Goal: Find specific page/section: Find specific page/section

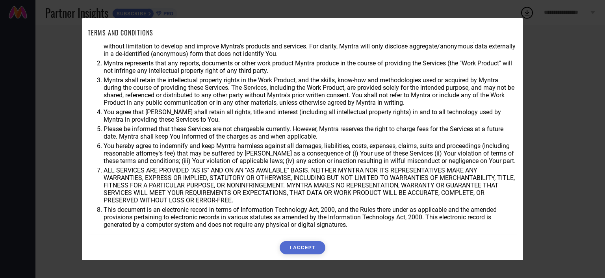
scroll to position [22, 0]
click at [293, 248] on button "I ACCEPT" at bounding box center [301, 247] width 45 height 13
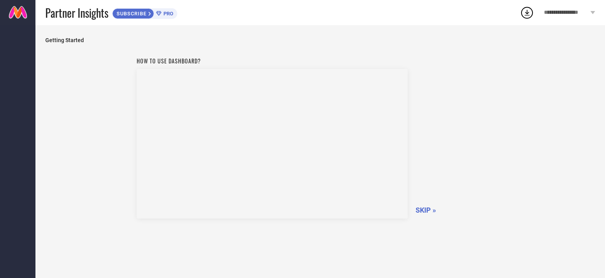
click at [73, 39] on span "Getting Started" at bounding box center [319, 40] width 549 height 6
click at [423, 212] on span "SKIP »" at bounding box center [425, 210] width 20 height 8
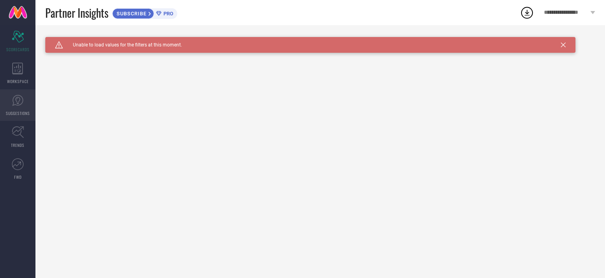
click at [18, 117] on link "SUGGESTIONS" at bounding box center [17, 104] width 35 height 31
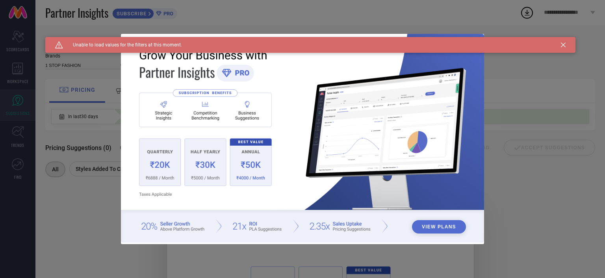
click at [564, 43] on icon at bounding box center [562, 45] width 5 height 5
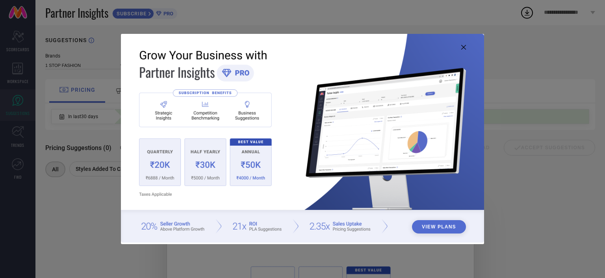
click at [461, 48] on icon at bounding box center [463, 47] width 5 height 5
